Goal: Transaction & Acquisition: Purchase product/service

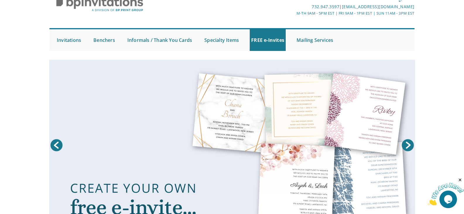
scroll to position [54, 0]
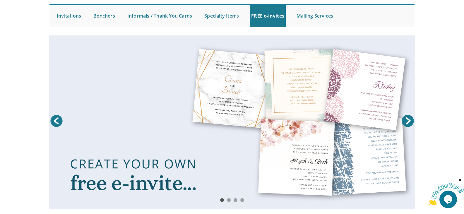
click at [464, 41] on html "My Cart Total: View Cart Item(s) Submit My Cart Total: View Cart Item(s) Login …" at bounding box center [232, 53] width 464 height 214
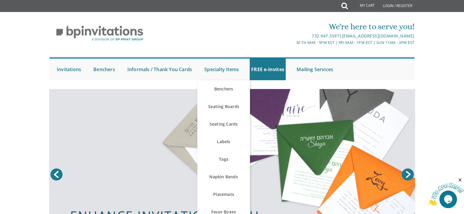
scroll to position [0, 0]
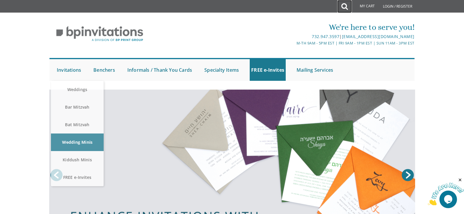
click at [342, 5] on icon at bounding box center [345, 7] width 6 height 12
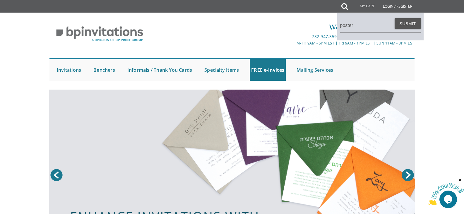
type input "poster"
click at [395, 18] on button "Submit" at bounding box center [408, 23] width 26 height 11
